Goal: Information Seeking & Learning: Learn about a topic

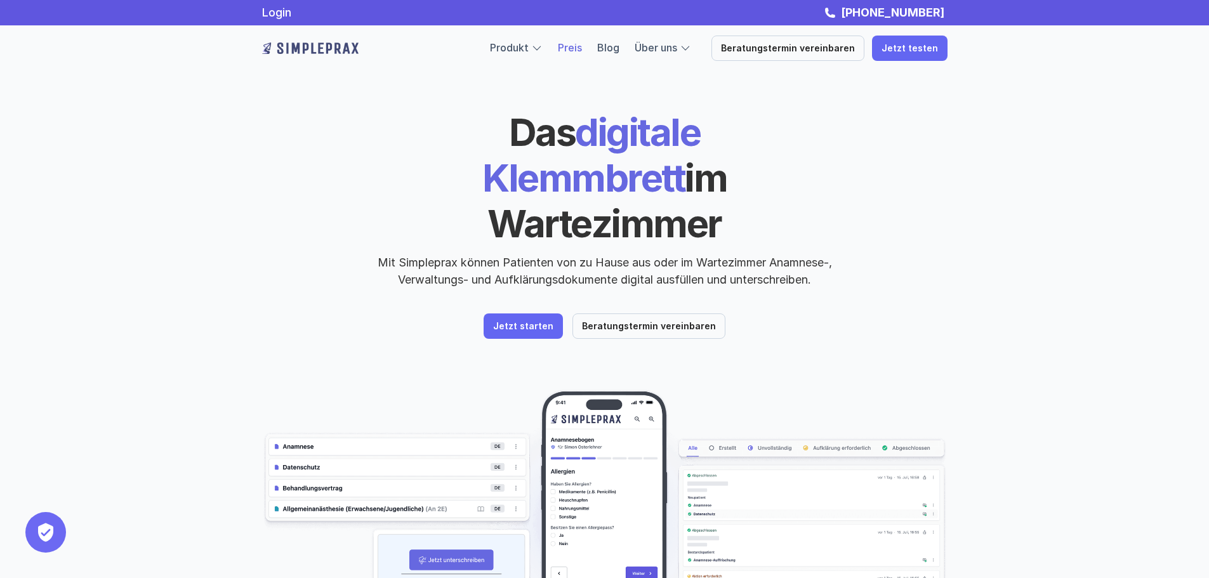
click at [580, 43] on link "Preis" at bounding box center [570, 47] width 24 height 13
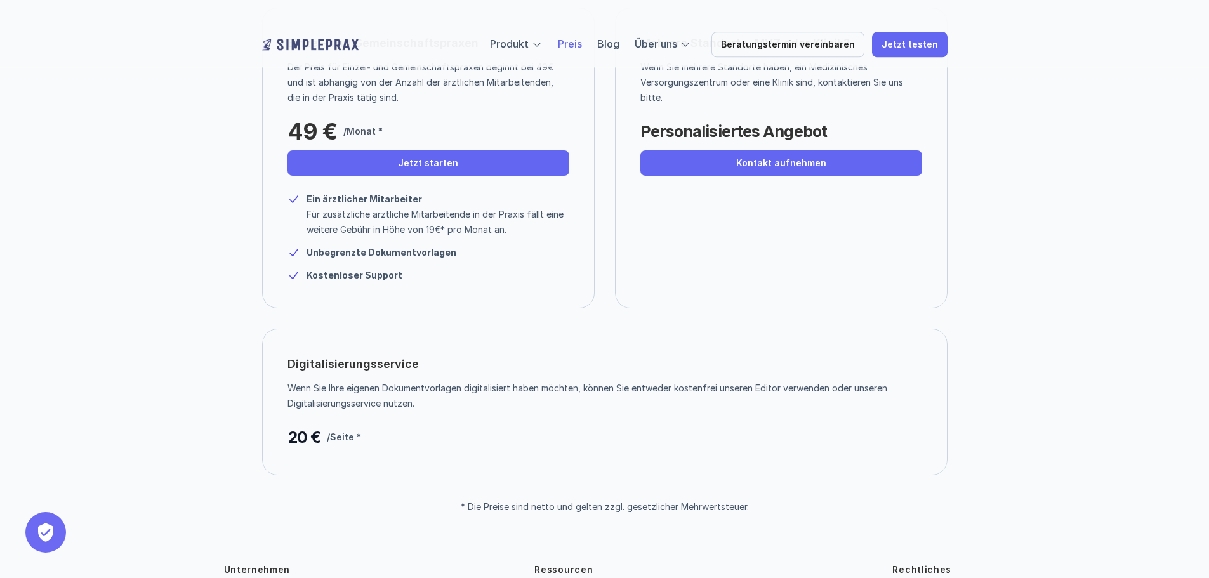
scroll to position [190, 0]
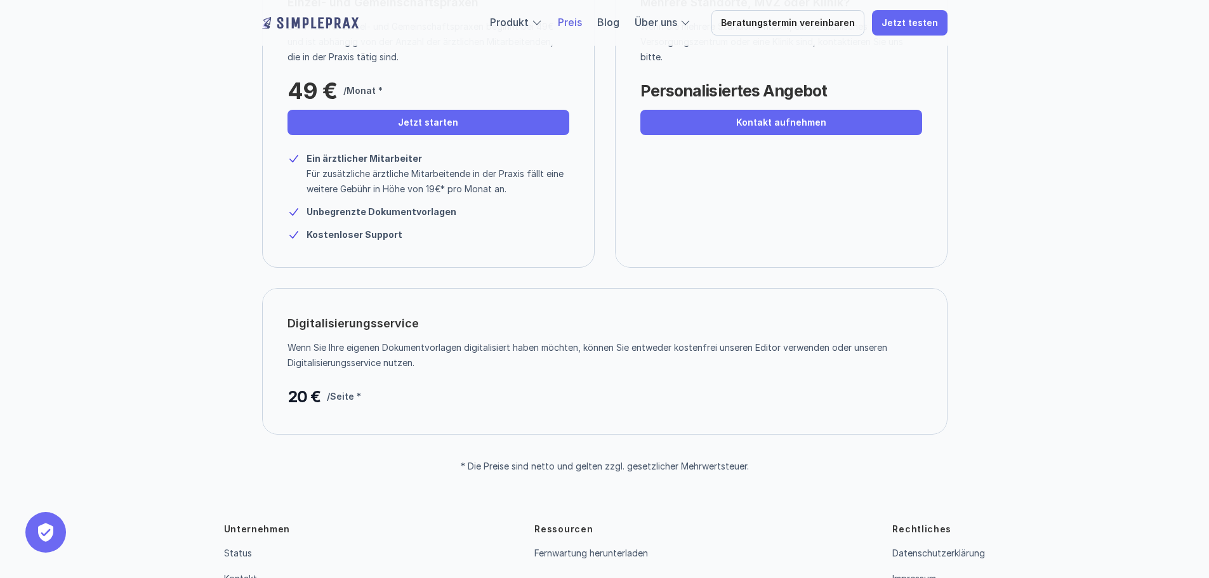
click at [336, 212] on strong "Unbegrenzte Dokumentvorlagen" at bounding box center [382, 211] width 150 height 11
drag, startPoint x: 336, startPoint y: 237, endPoint x: 313, endPoint y: 248, distance: 25.3
click at [313, 248] on div "Einzel- und Gemeinschaftspraxen Der Preis für Einzel- und Gemeinschaftspraxen b…" at bounding box center [428, 117] width 333 height 301
click at [403, 356] on p "Wenn Sie Ihre eigenen Dokumentvorlagen digitalisiert haben möchten, können Sie …" at bounding box center [600, 355] width 625 height 30
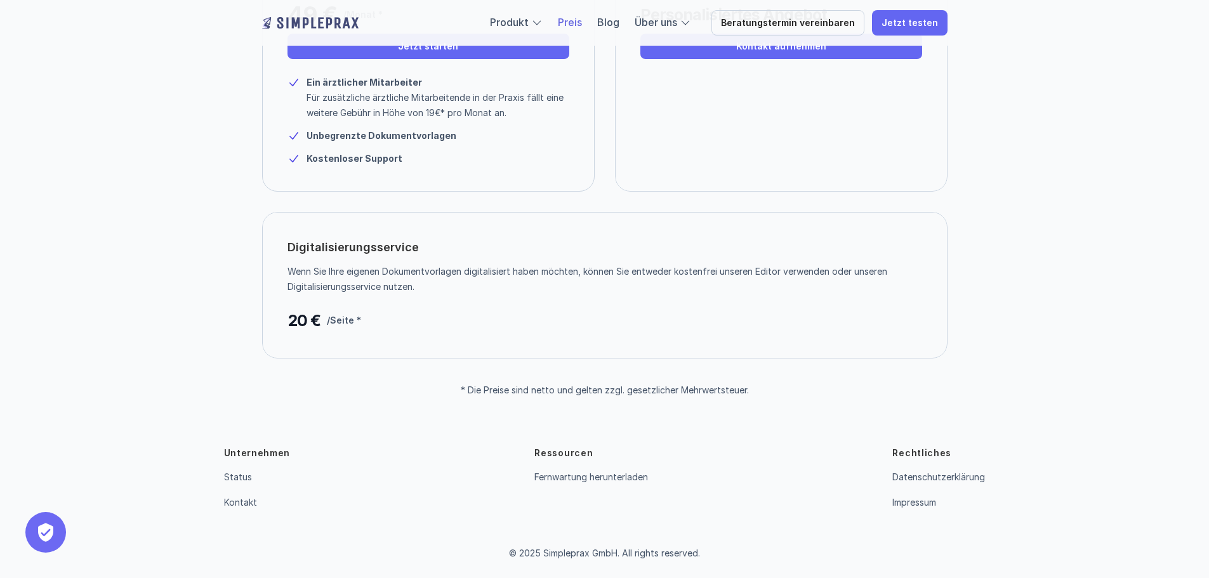
click at [512, 387] on p "* Die Preise sind netto und gelten zzgl. gesetzlicher Mehrwertsteuer." at bounding box center [605, 390] width 288 height 11
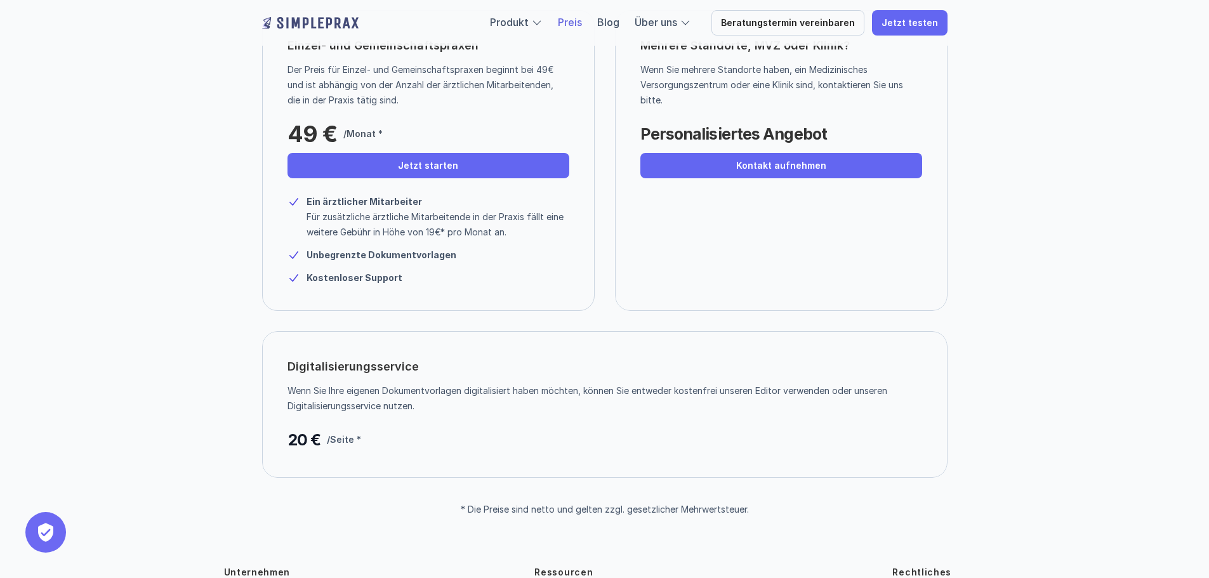
scroll to position [0, 0]
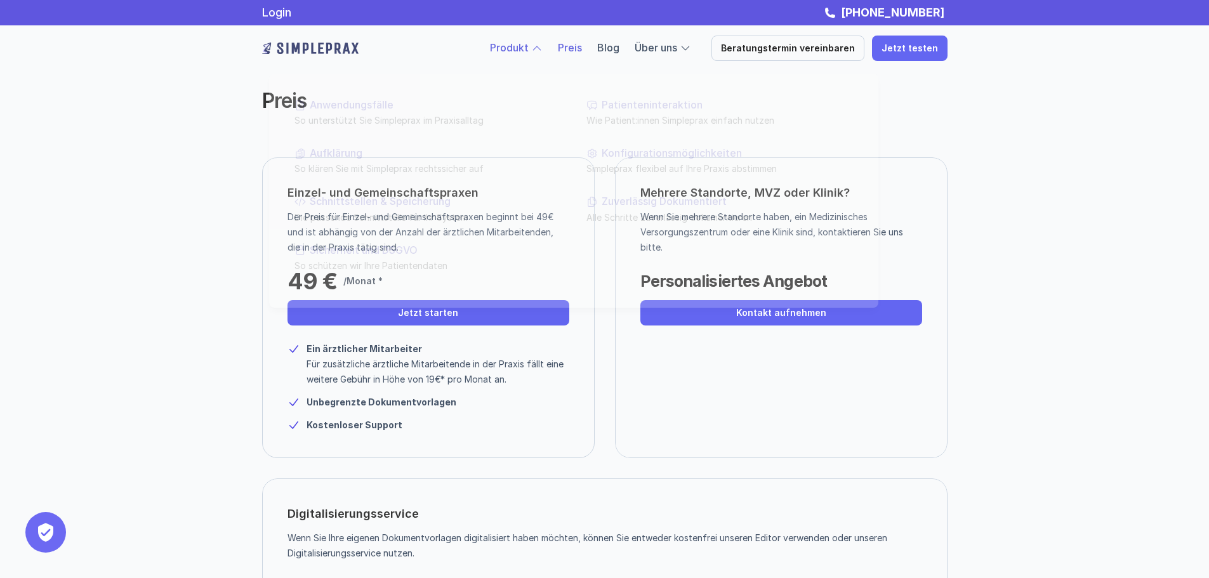
click at [526, 51] on link "Produkt" at bounding box center [509, 47] width 39 height 13
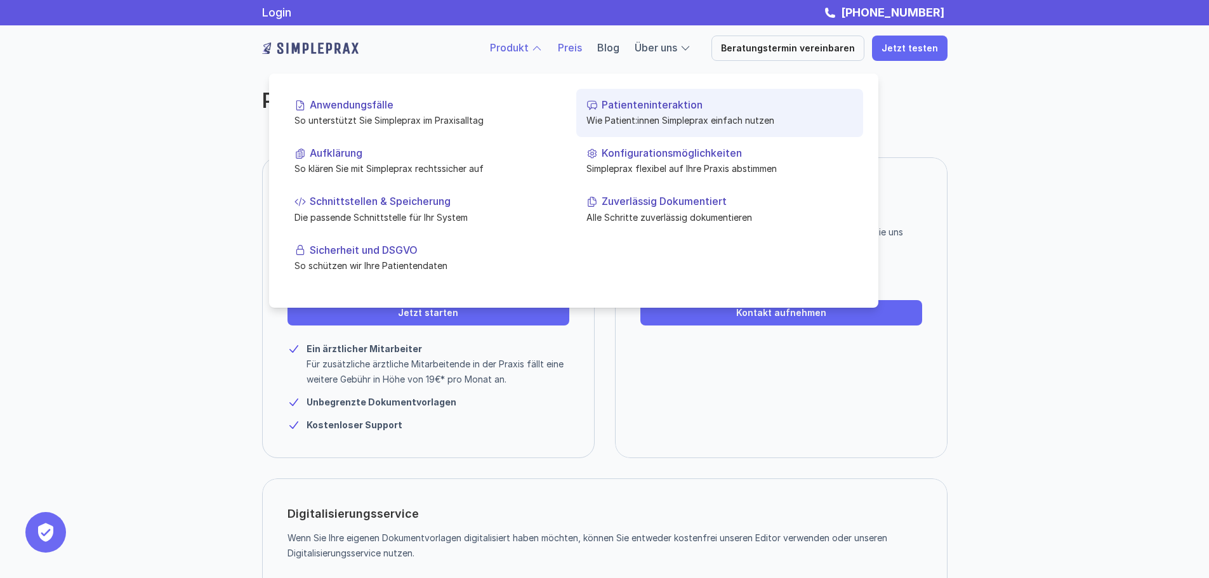
click at [740, 112] on link "Patienteninteraktion Wie Patient:innen Simpleprax einfach nutzen" at bounding box center [719, 113] width 287 height 48
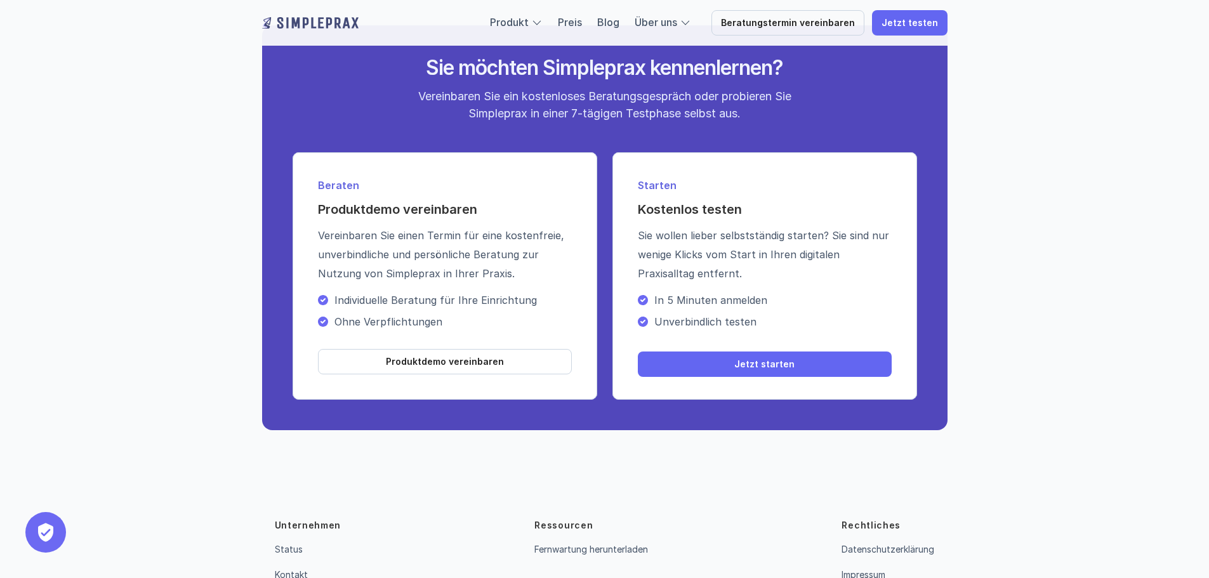
scroll to position [2493, 0]
